Goal: Task Accomplishment & Management: Manage account settings

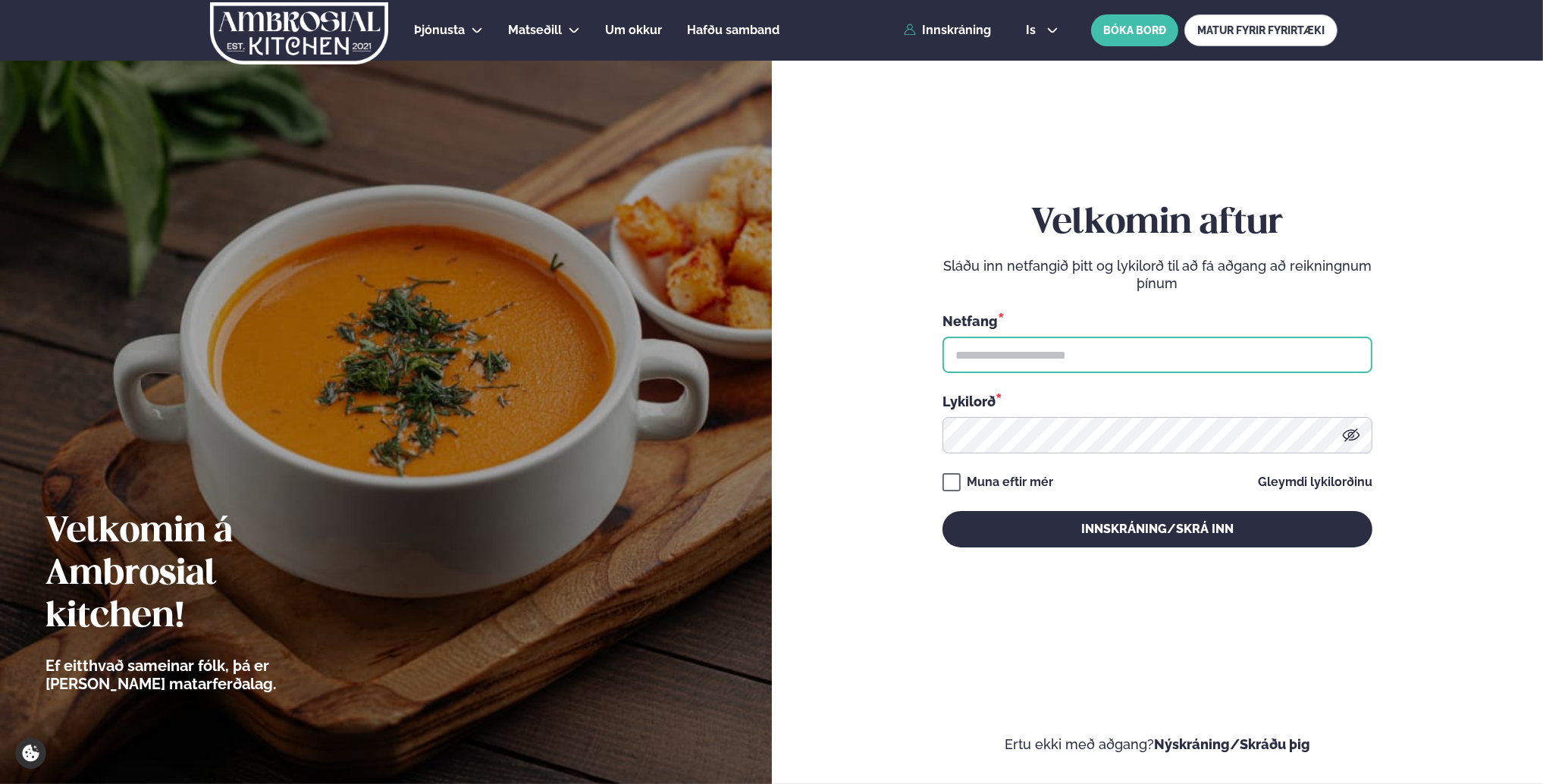
click at [1013, 362] on input "text" at bounding box center [1157, 355] width 430 height 36
type input "**********"
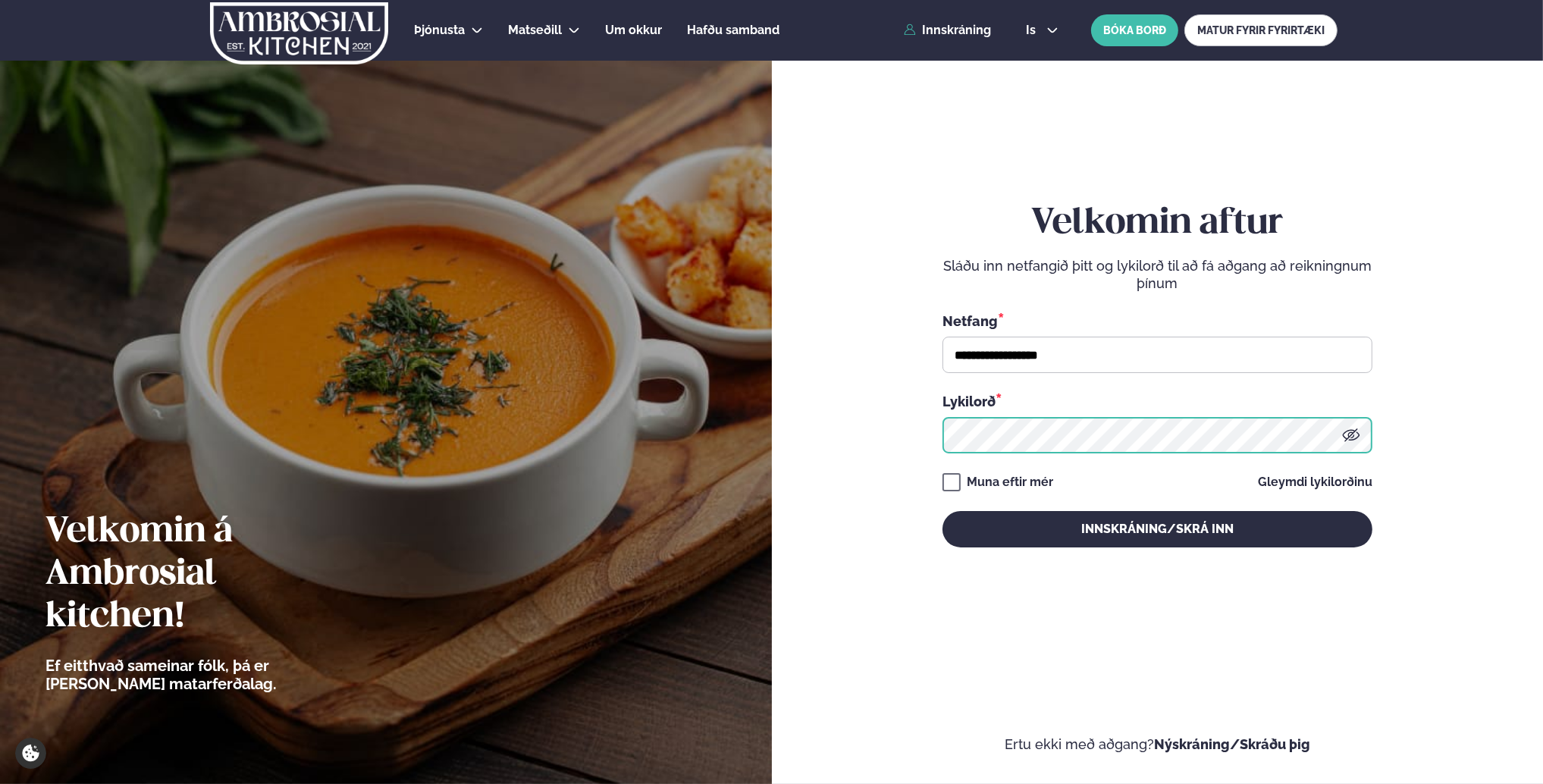
click at [942, 511] on button "Innskráning/Skrá inn" at bounding box center [1157, 529] width 430 height 36
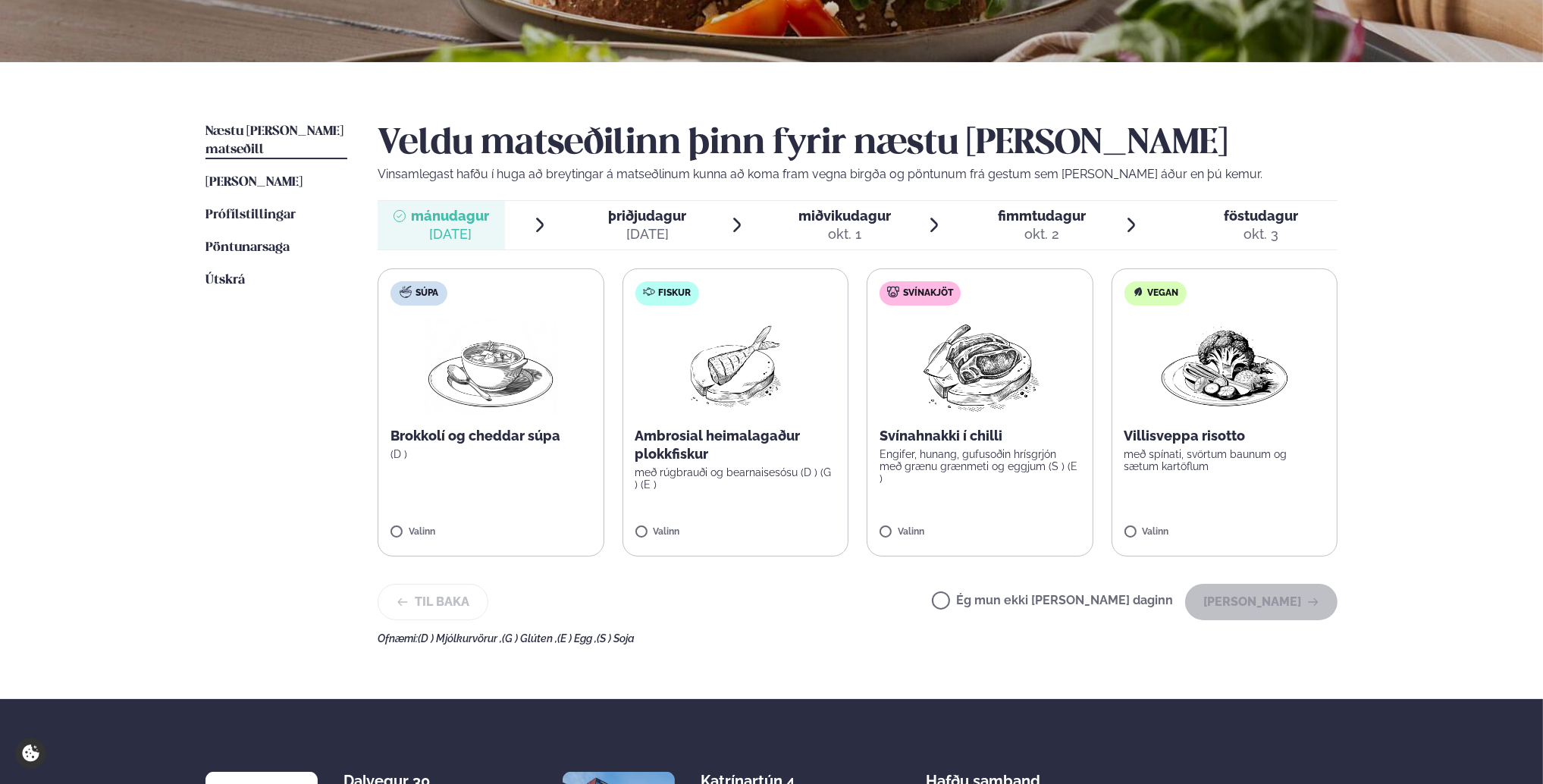
scroll to position [303, 0]
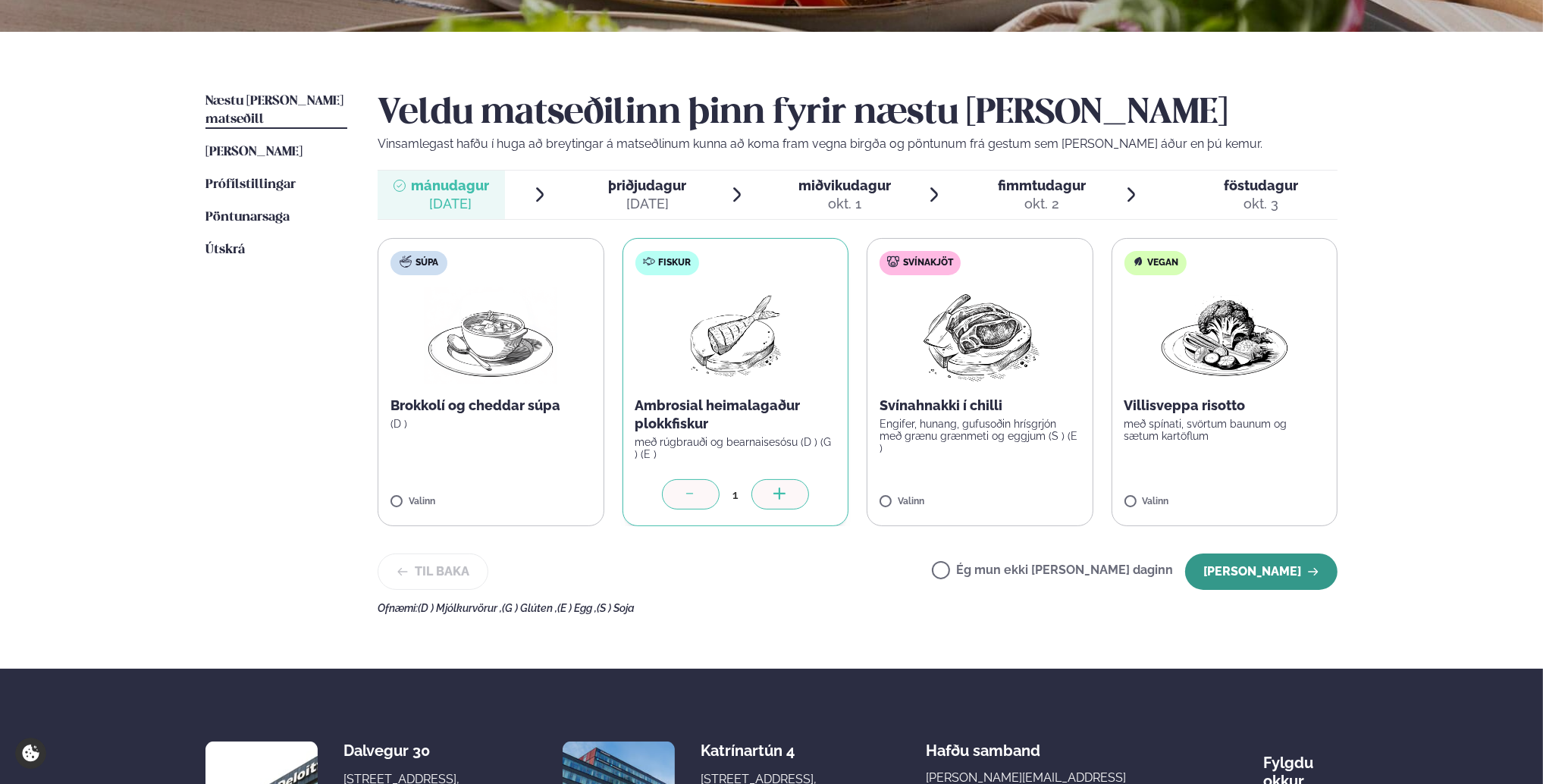
click at [1293, 570] on button "[PERSON_NAME]" at bounding box center [1261, 572] width 153 height 36
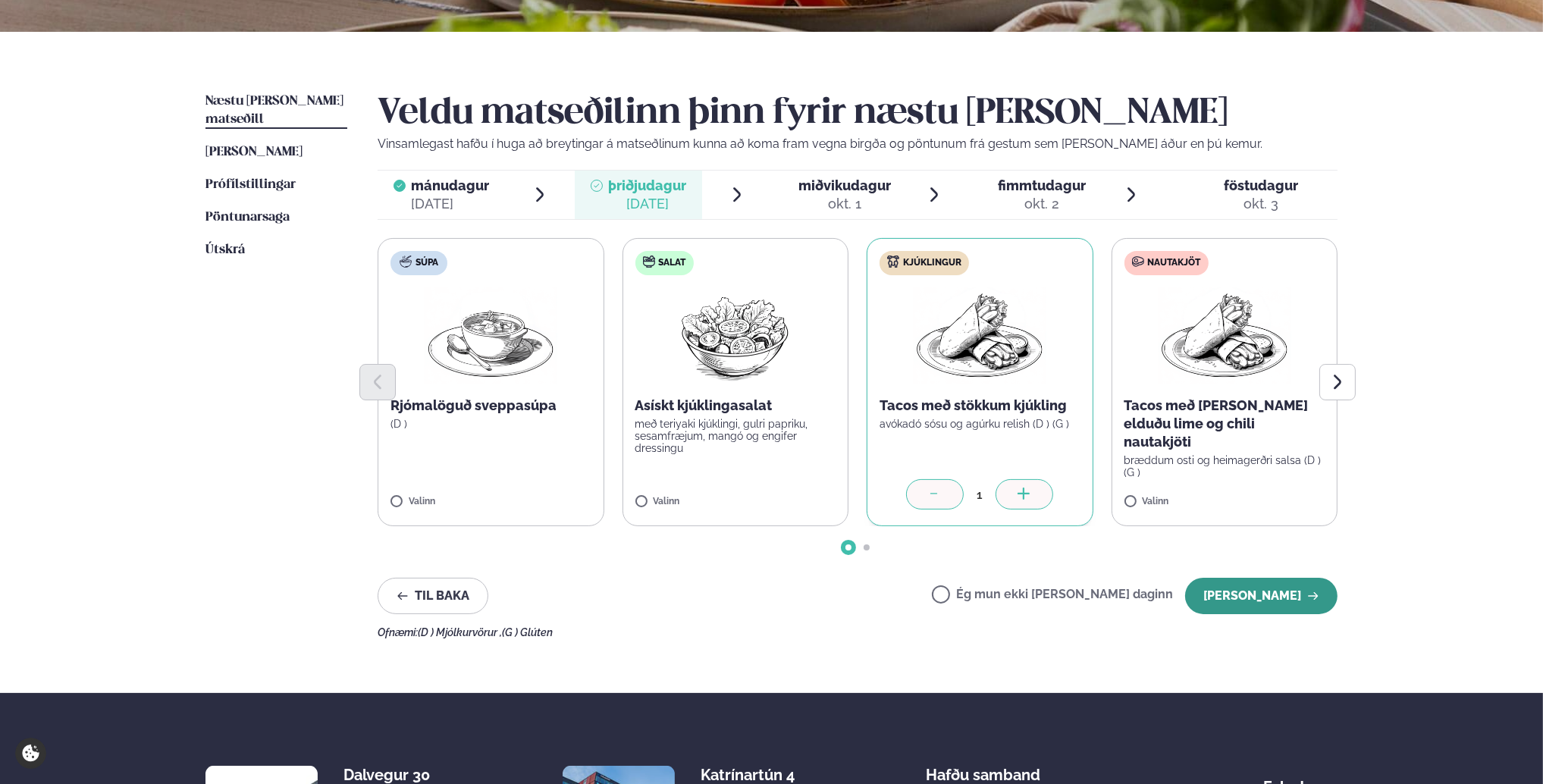
click at [1299, 595] on button "[PERSON_NAME]" at bounding box center [1261, 596] width 153 height 36
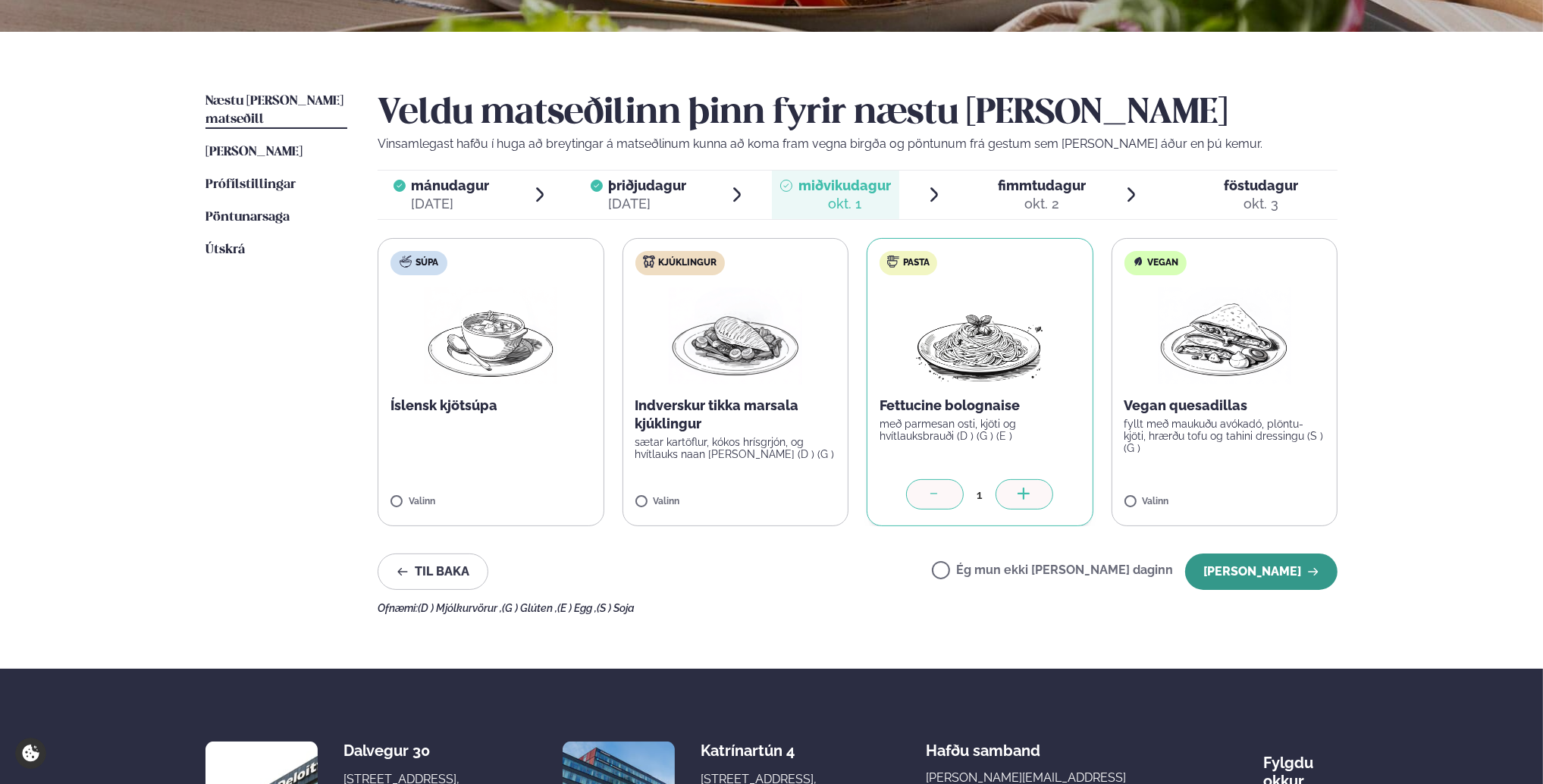
click at [1262, 564] on button "[PERSON_NAME]" at bounding box center [1261, 572] width 153 height 36
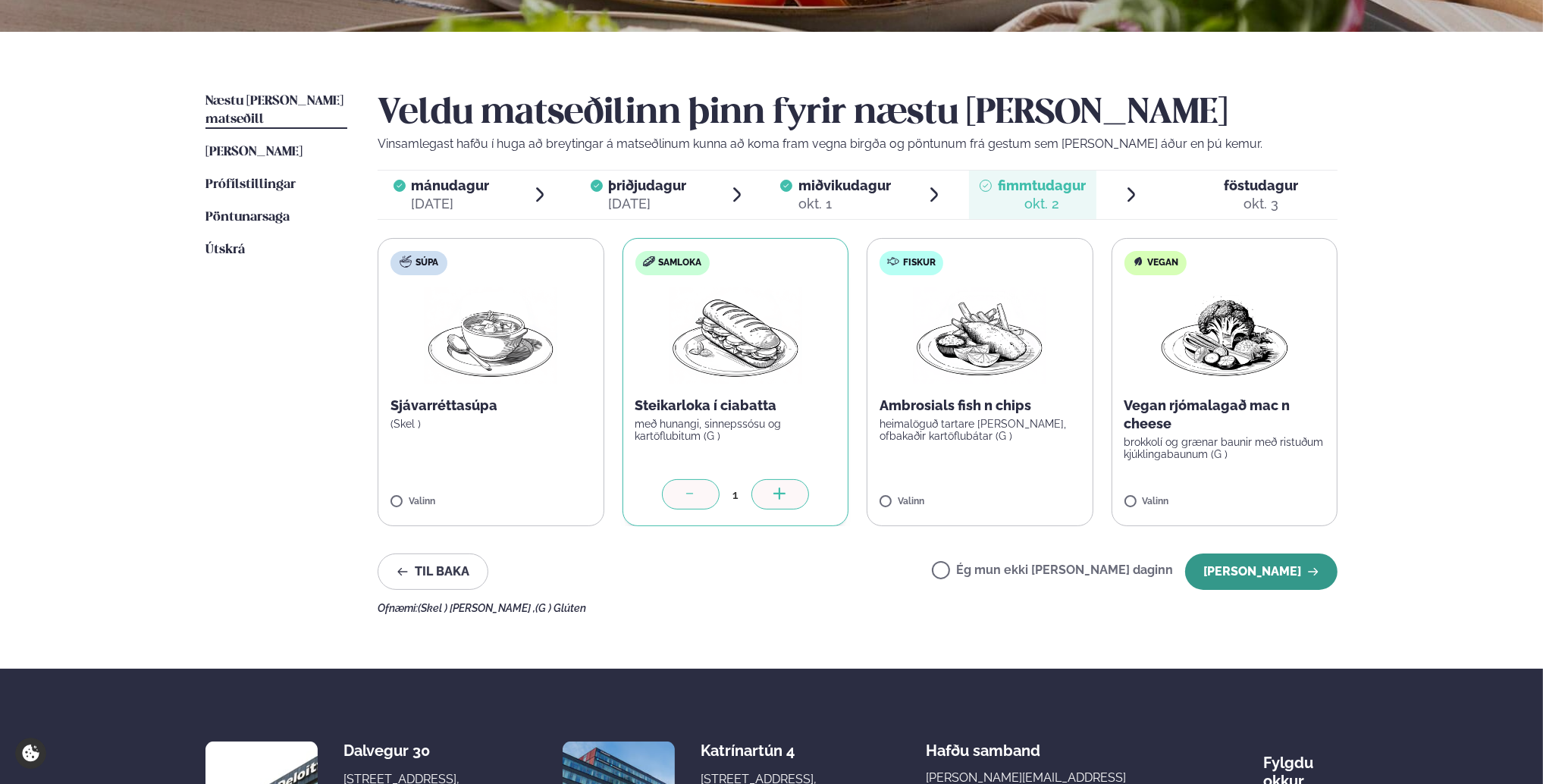
click at [1268, 573] on button "[PERSON_NAME]" at bounding box center [1261, 572] width 153 height 36
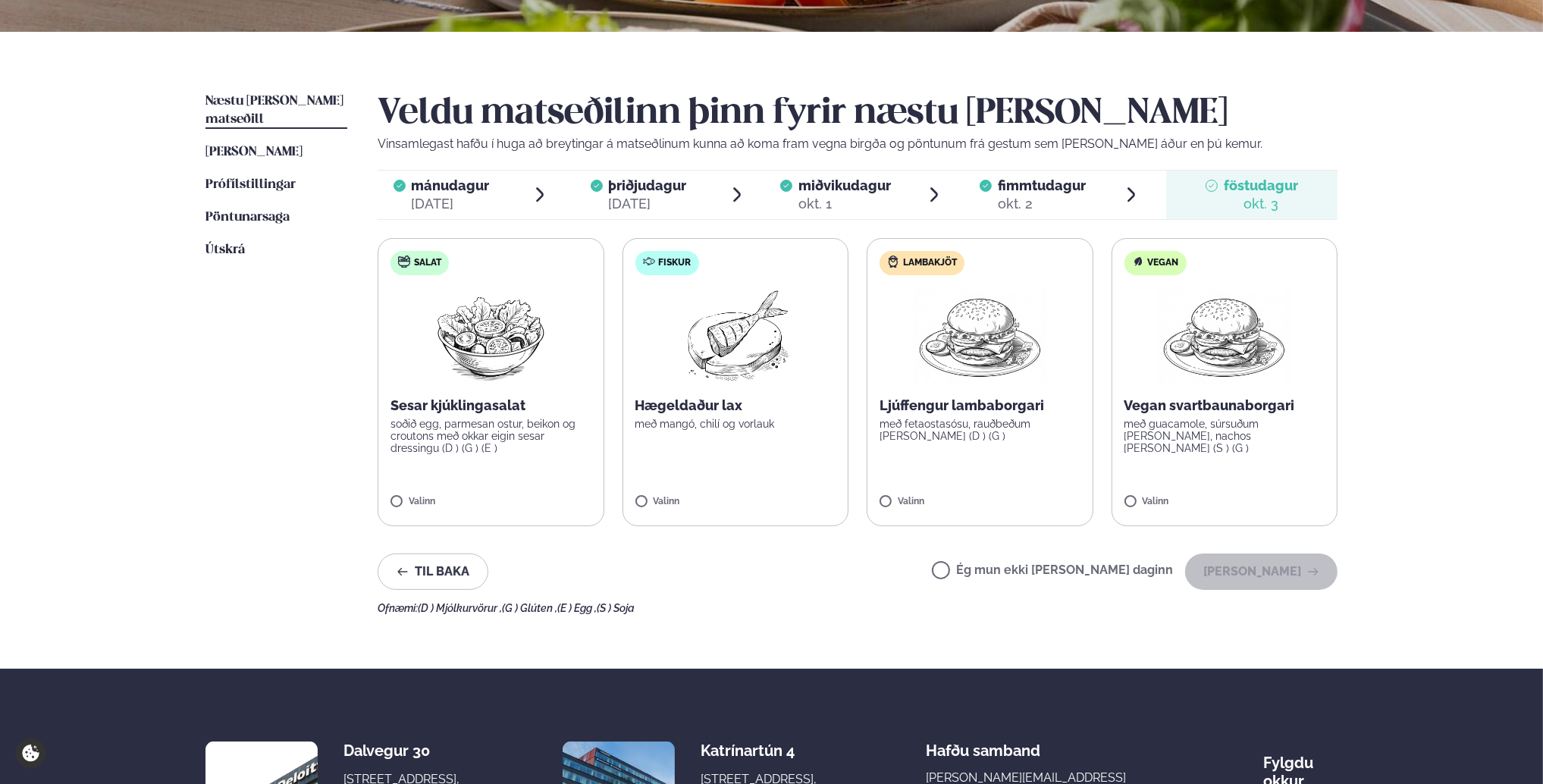
click at [995, 572] on label "Ég mun ekki [PERSON_NAME] daginn" at bounding box center [1053, 572] width 241 height 16
click at [1281, 571] on button "[PERSON_NAME]" at bounding box center [1261, 572] width 153 height 36
